Goal: Obtain resource: Download file/media

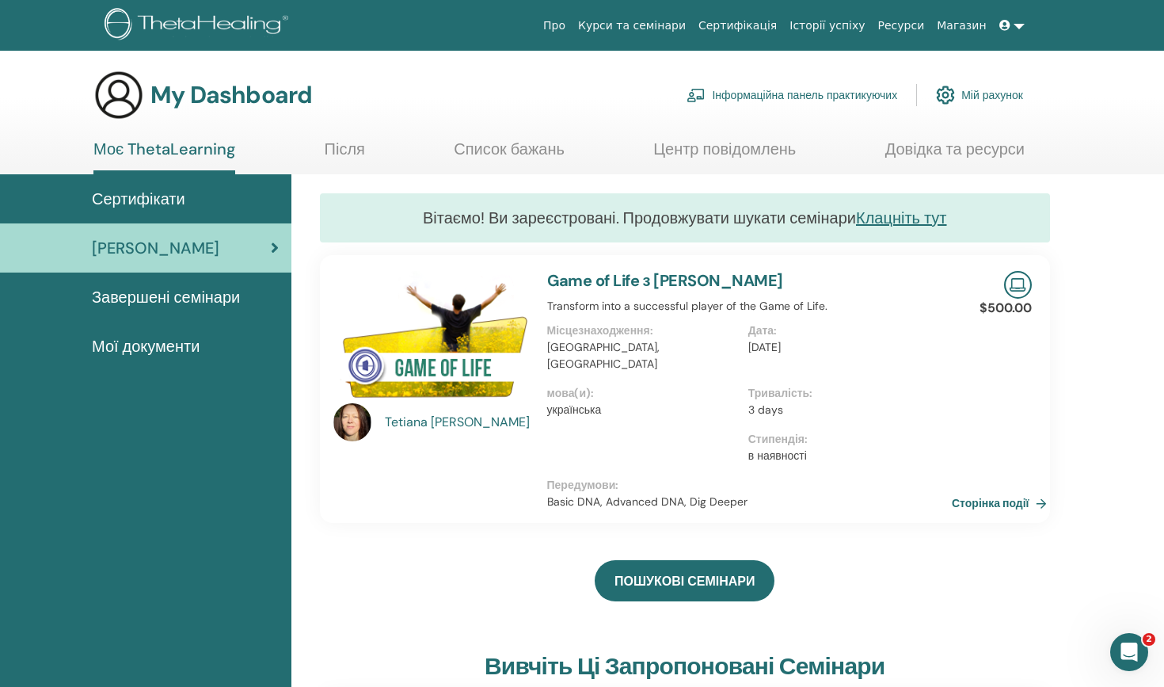
click at [964, 491] on link "Сторінка події" at bounding box center [1002, 503] width 101 height 24
click at [199, 291] on span "Завершені семінари" at bounding box center [166, 297] width 148 height 24
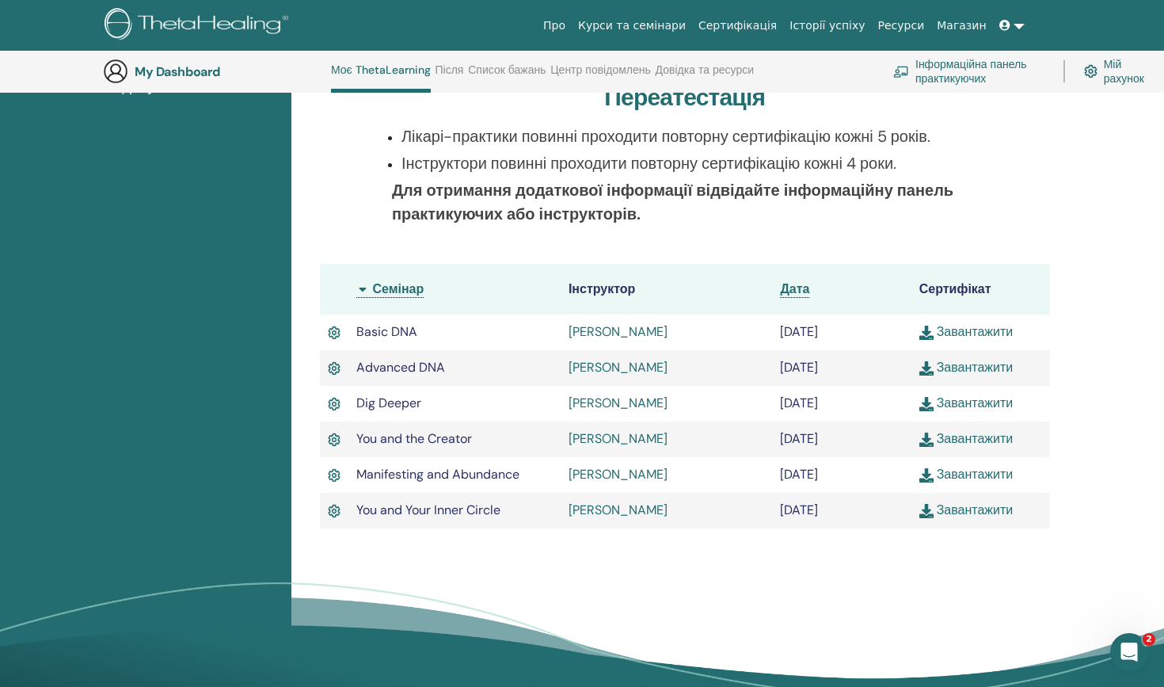
scroll to position [303, 0]
click at [589, 332] on link "Karina Lavruk" at bounding box center [618, 330] width 99 height 17
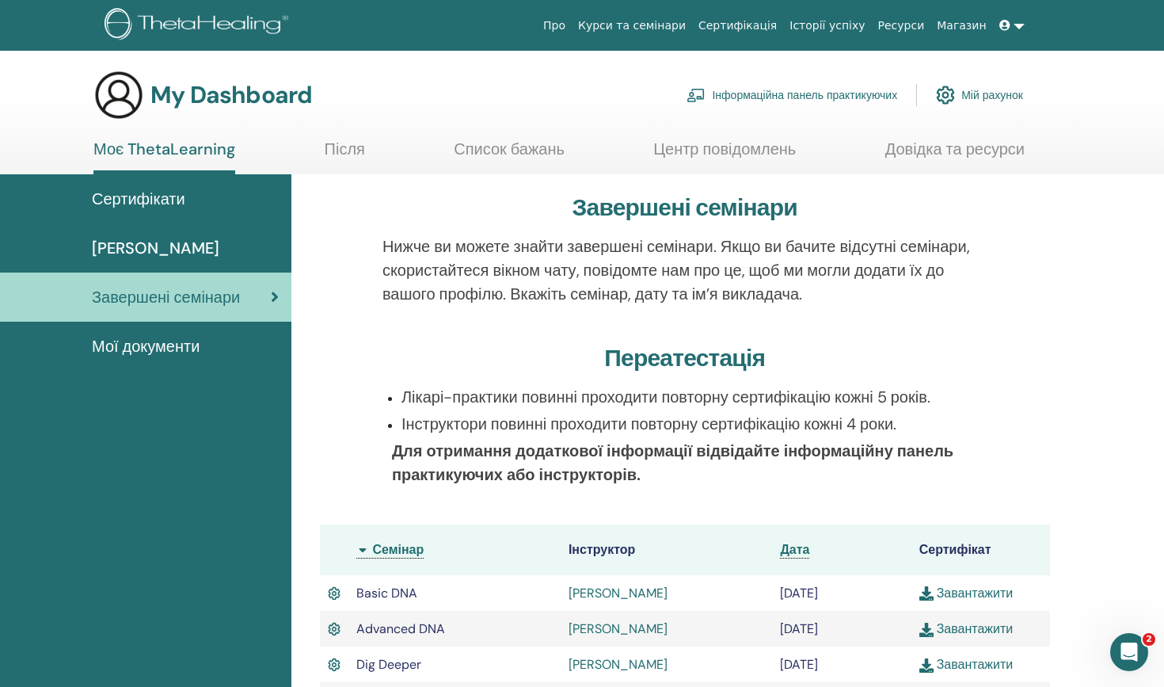
scroll to position [0, 0]
click at [169, 347] on span "Мої документи" at bounding box center [146, 346] width 108 height 24
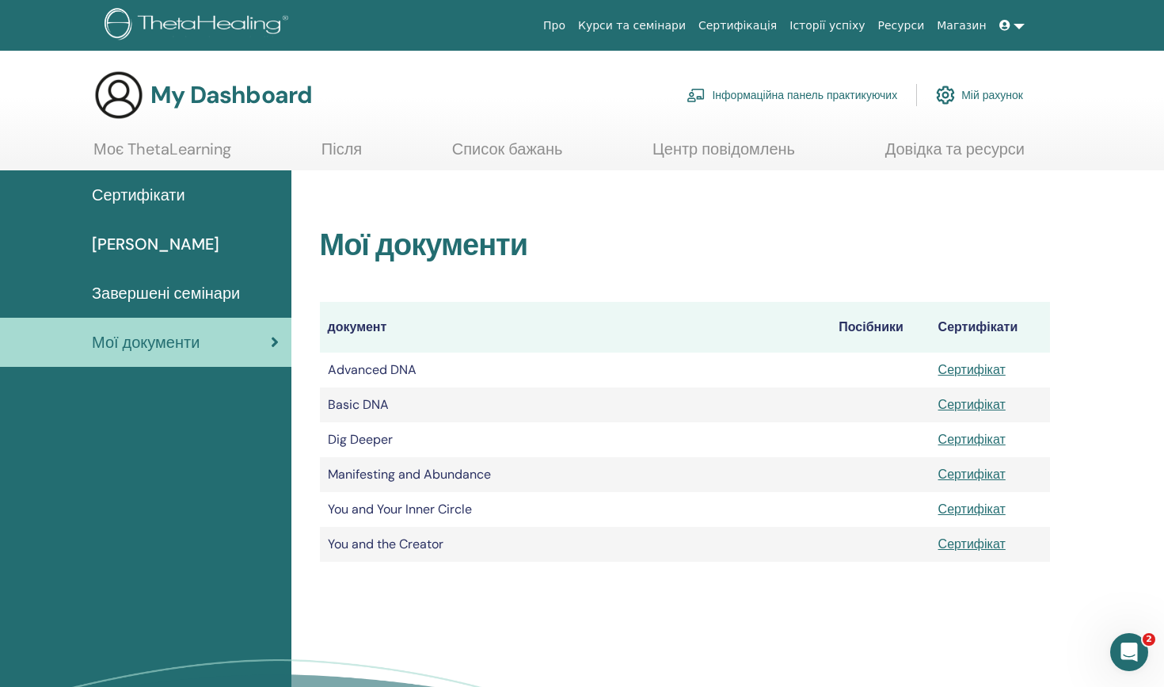
click at [184, 196] on span "Сертифікати" at bounding box center [138, 195] width 93 height 24
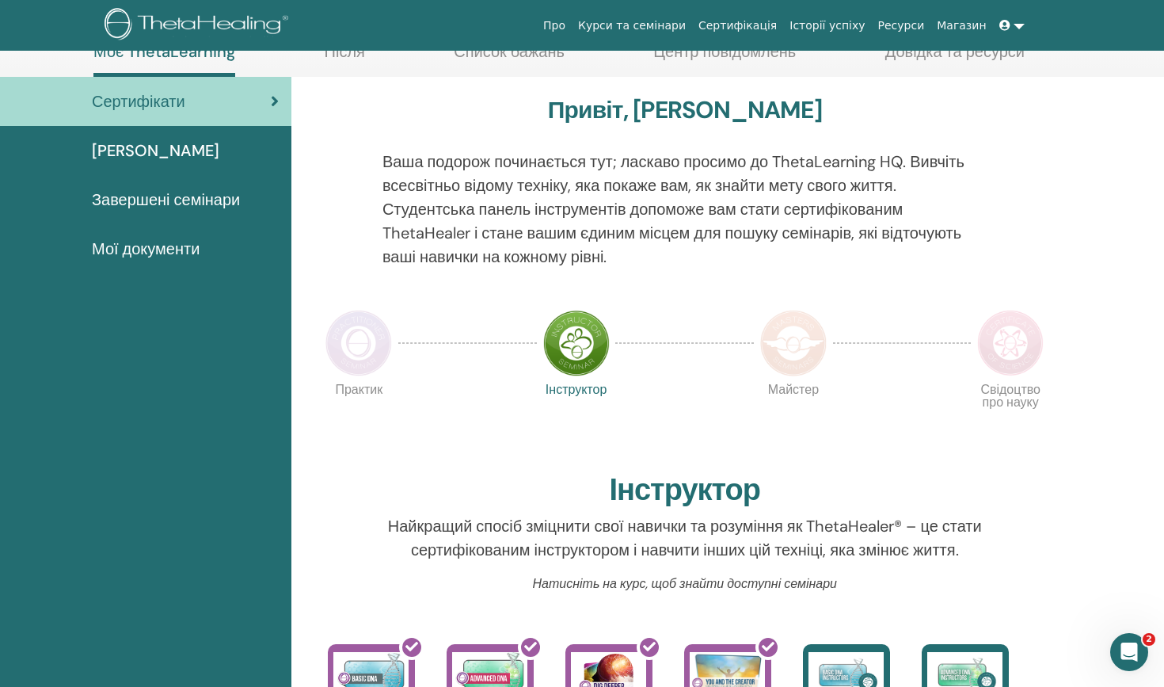
scroll to position [99, 0]
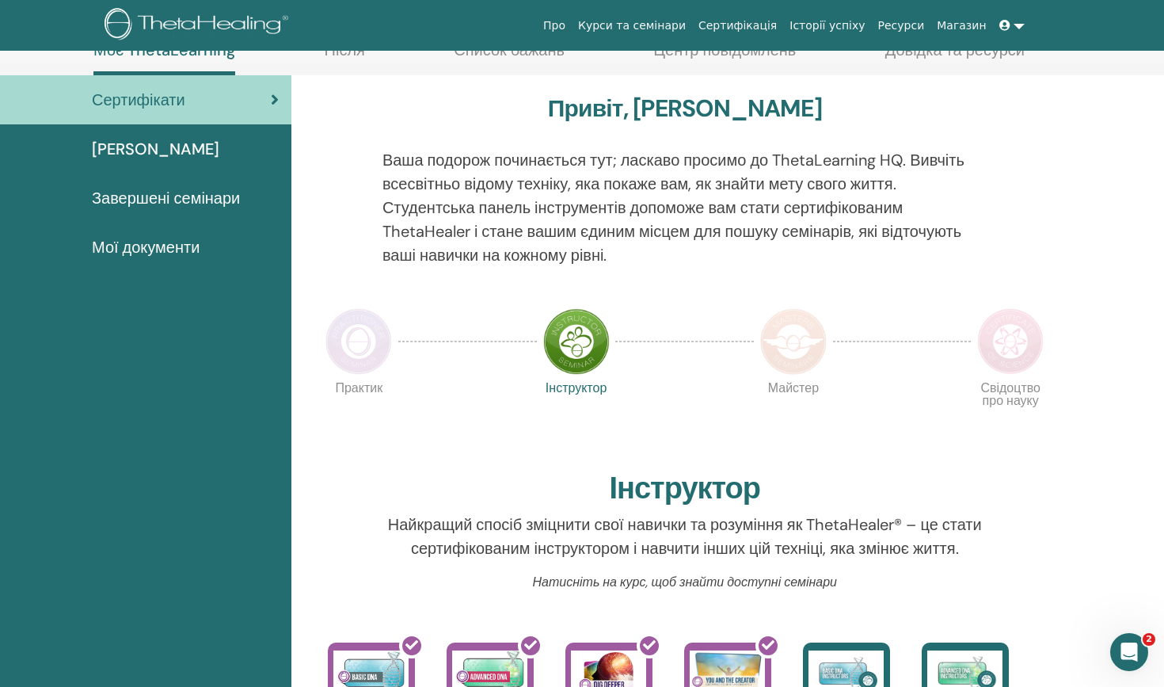
click at [361, 331] on img at bounding box center [358, 341] width 67 height 67
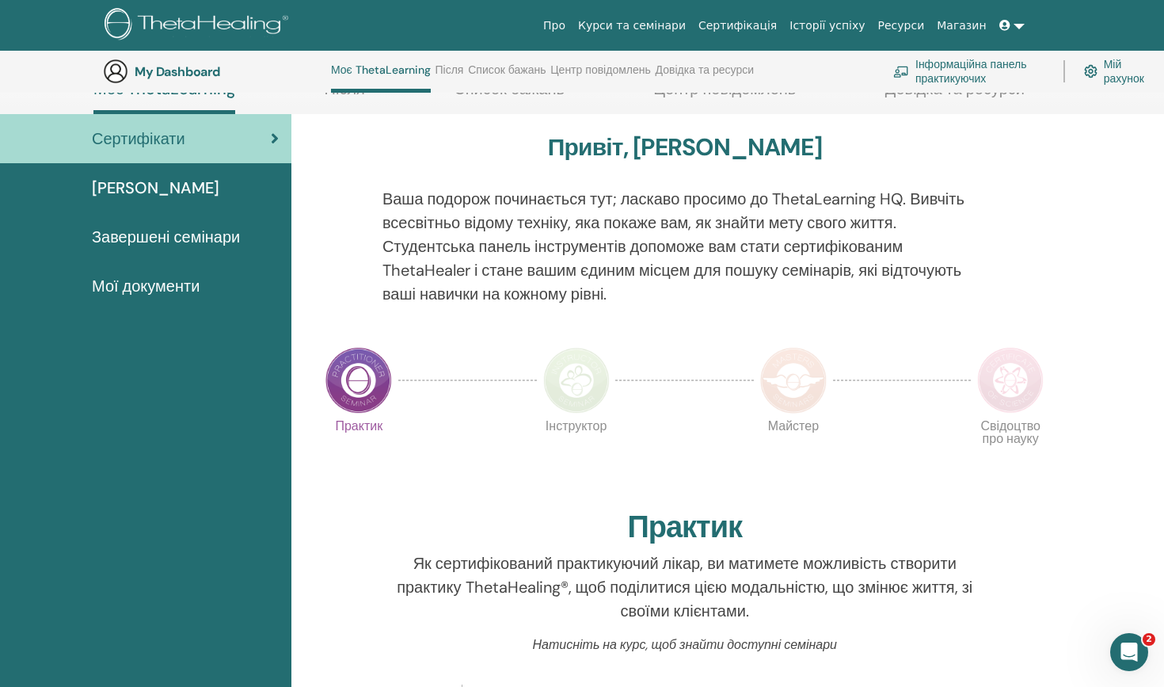
scroll to position [82, 0]
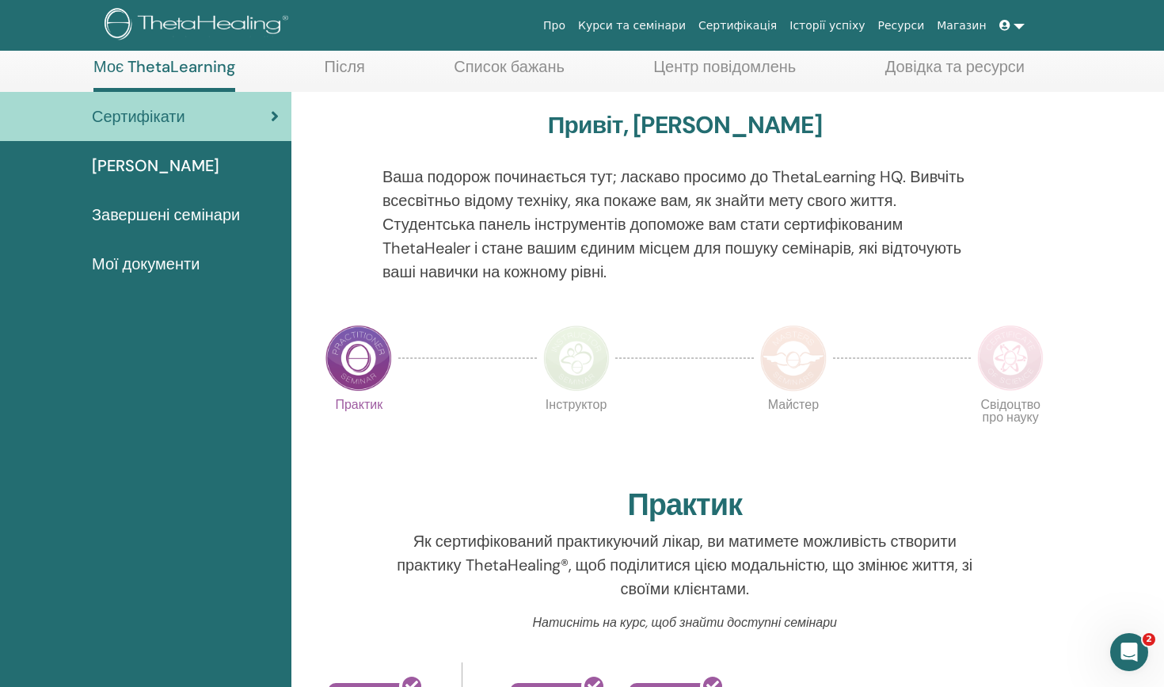
click at [576, 360] on img at bounding box center [576, 358] width 67 height 67
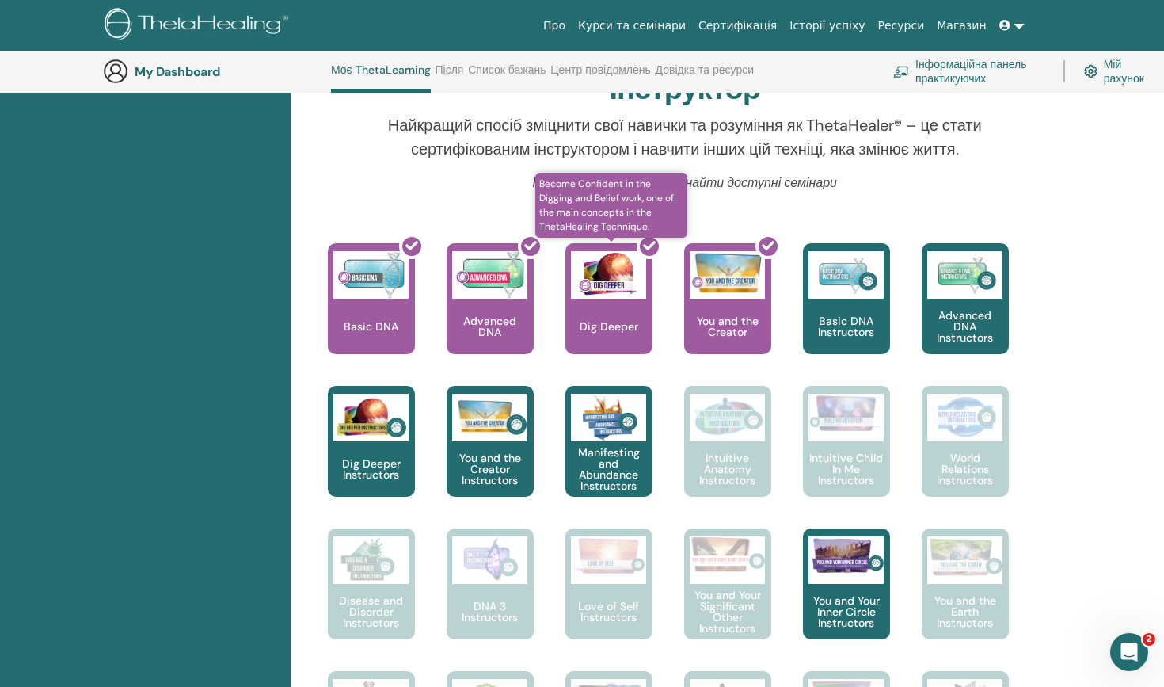
scroll to position [541, 0]
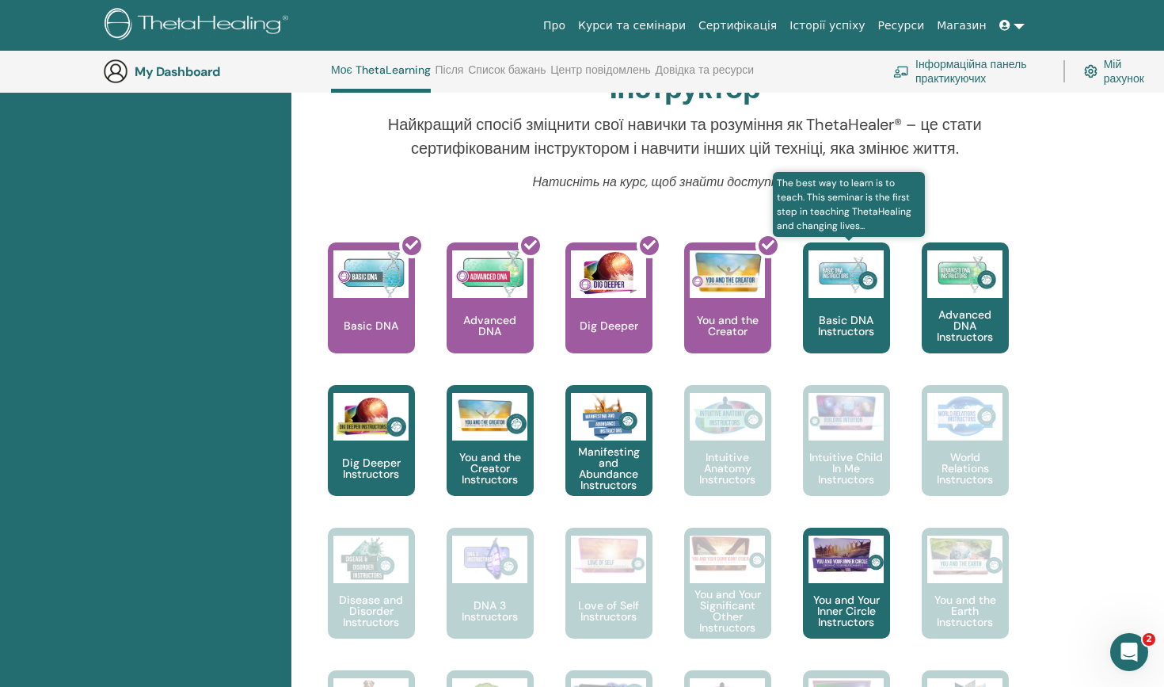
click at [838, 337] on p "Basic DNA Instructors" at bounding box center [846, 325] width 87 height 22
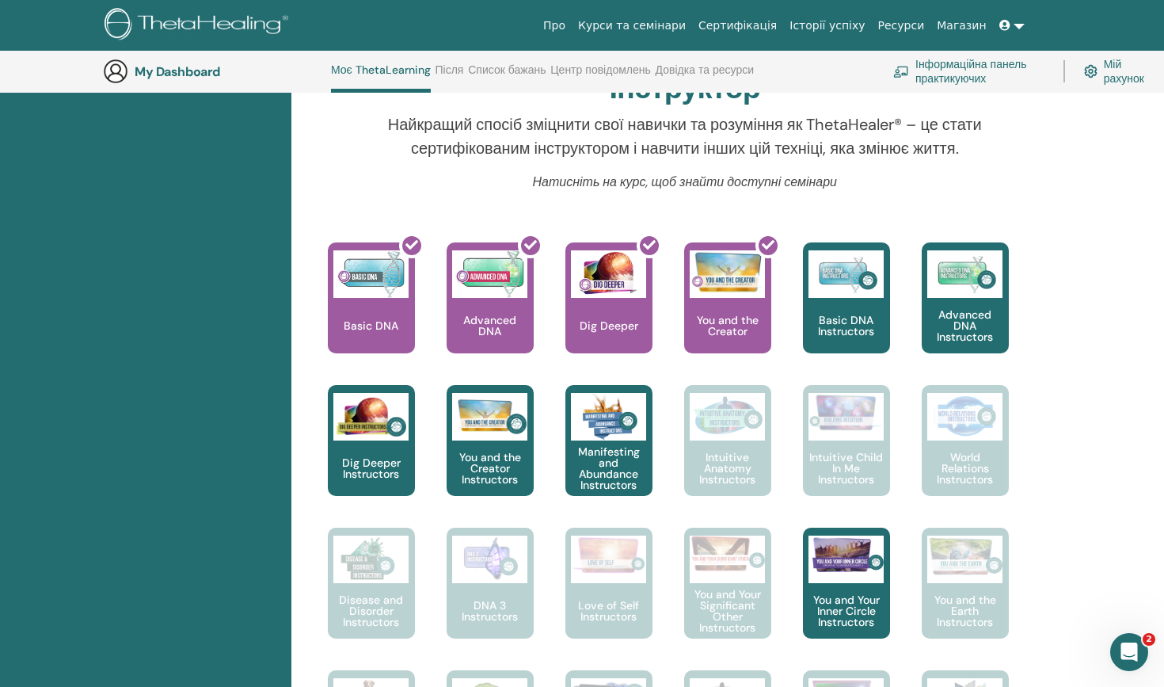
click at [721, 349] on div "Привіт, Olena Ваша подорож починається тут; ласкаво просимо до ThetaLearning HQ…" at bounding box center [685, 556] width 769 height 1763
